Goal: Transaction & Acquisition: Purchase product/service

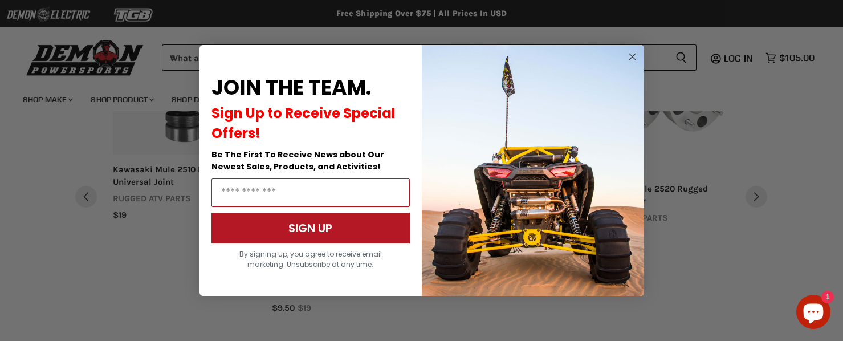
scroll to position [1016, 0]
